Goal: Navigation & Orientation: Find specific page/section

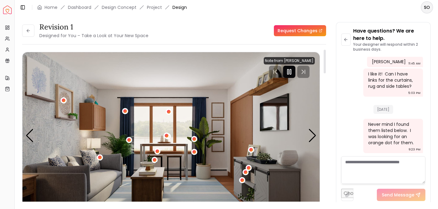
click at [289, 70] on icon "Pause" at bounding box center [288, 71] width 7 height 7
click at [82, 6] on link "Dashboard" at bounding box center [79, 7] width 23 height 6
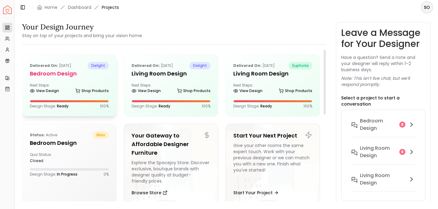
click at [65, 83] on div "Next Steps: View Design Shop Products" at bounding box center [69, 89] width 79 height 12
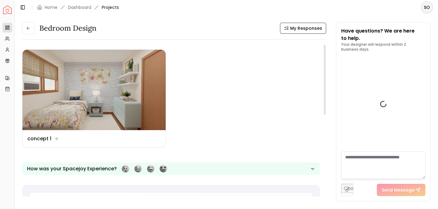
scroll to position [866, 0]
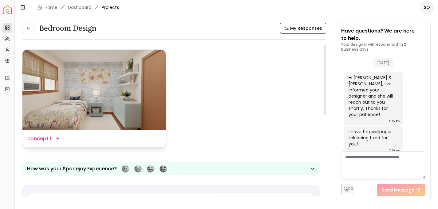
click at [94, 91] on img at bounding box center [93, 90] width 143 height 80
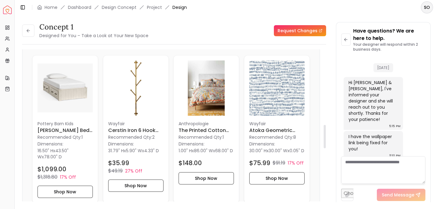
scroll to position [488, 0]
click at [268, 104] on img at bounding box center [276, 87] width 55 height 55
